Goal: Transaction & Acquisition: Download file/media

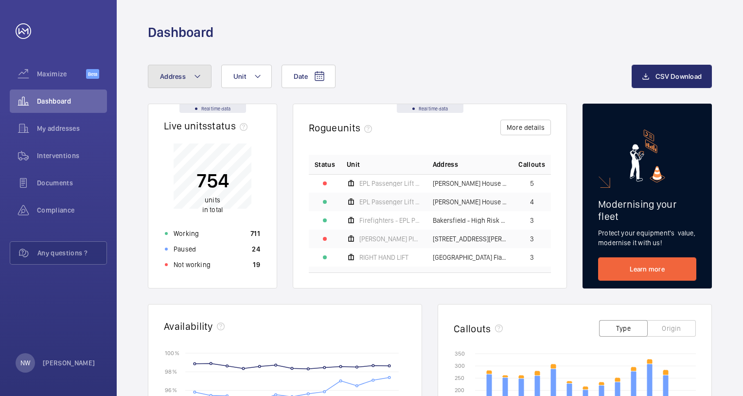
click at [185, 74] on button "Address" at bounding box center [180, 76] width 64 height 23
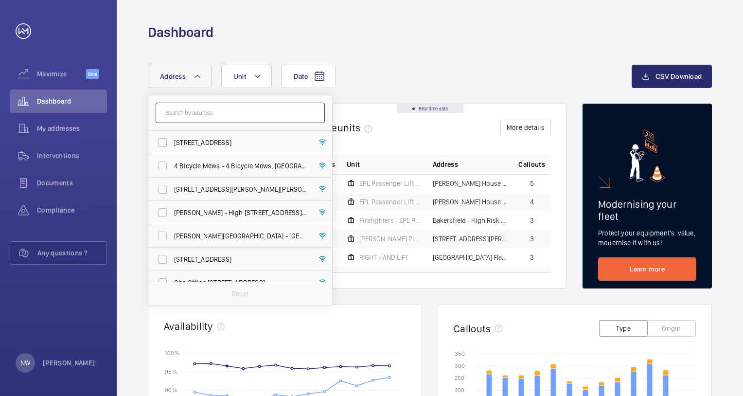
click at [225, 109] on input "text" at bounding box center [240, 113] width 169 height 20
paste input "[GEOGRAPHIC_DATA]"
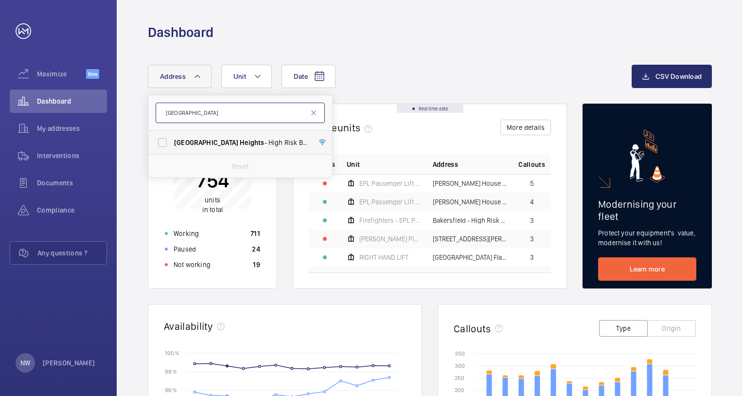
type input "[GEOGRAPHIC_DATA]"
click at [211, 144] on span "[GEOGRAPHIC_DATA]" at bounding box center [206, 143] width 64 height 8
click at [172, 144] on input "[GEOGRAPHIC_DATA] - High [STREET_ADDRESS]" at bounding box center [162, 142] width 19 height 19
checkbox input "true"
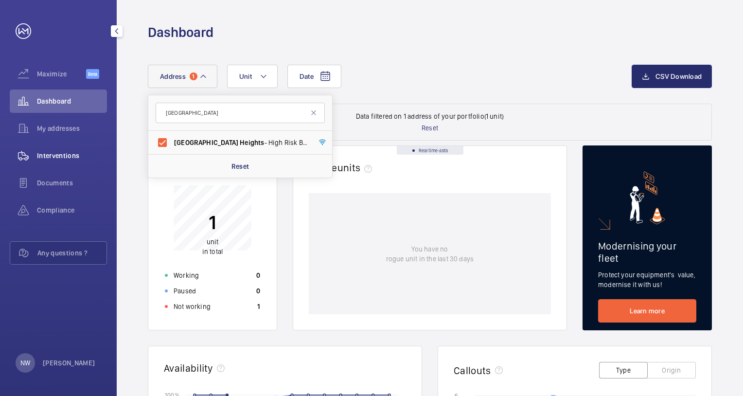
click at [72, 156] on span "Interventions" at bounding box center [72, 156] width 70 height 10
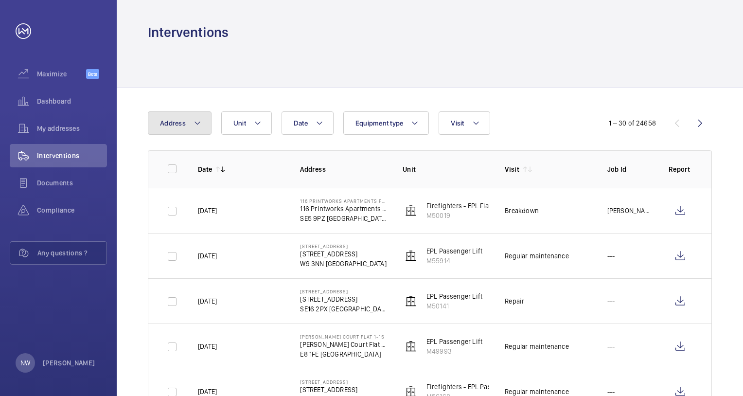
click at [199, 124] on mat-icon at bounding box center [198, 123] width 8 height 12
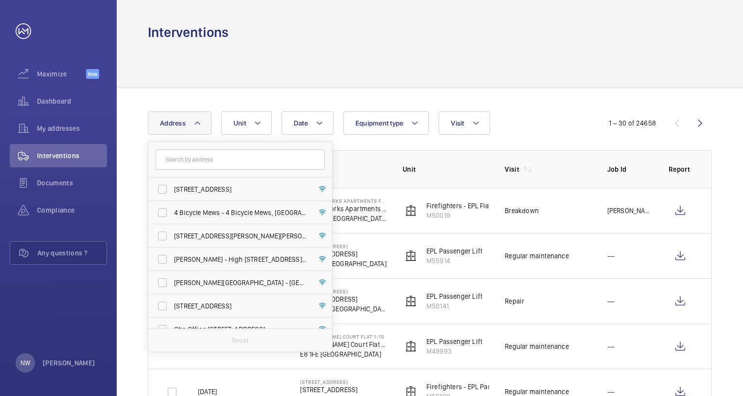
click at [183, 162] on input "text" at bounding box center [240, 159] width 169 height 20
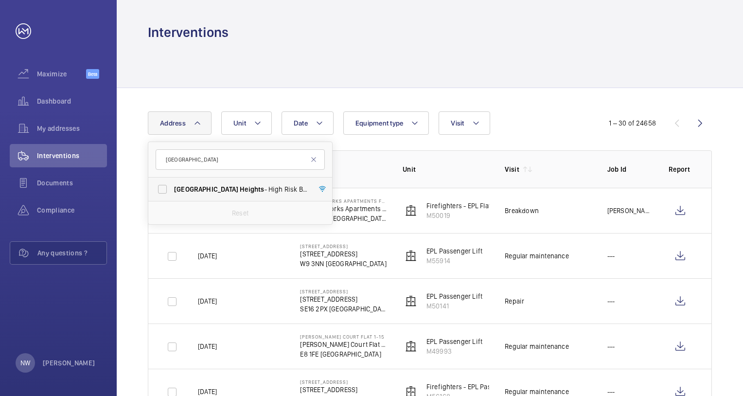
type input "[GEOGRAPHIC_DATA]"
click at [212, 185] on span "[GEOGRAPHIC_DATA] - High [STREET_ADDRESS]" at bounding box center [241, 189] width 134 height 10
click at [172, 185] on input "[GEOGRAPHIC_DATA] - High [STREET_ADDRESS]" at bounding box center [162, 189] width 19 height 19
checkbox input "true"
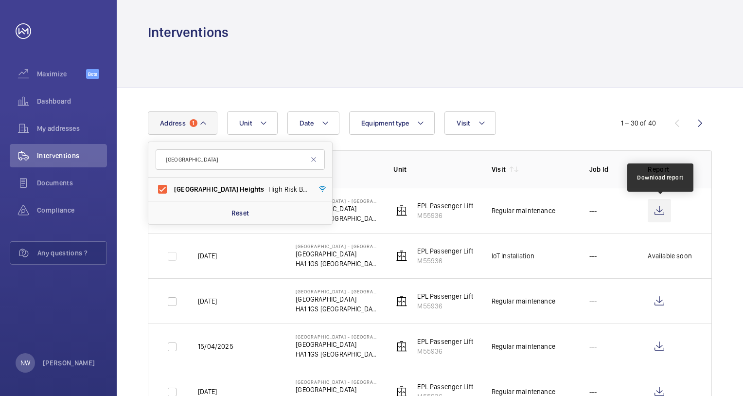
click at [658, 210] on wm-front-icon-button at bounding box center [659, 210] width 23 height 23
